Goal: Transaction & Acquisition: Purchase product/service

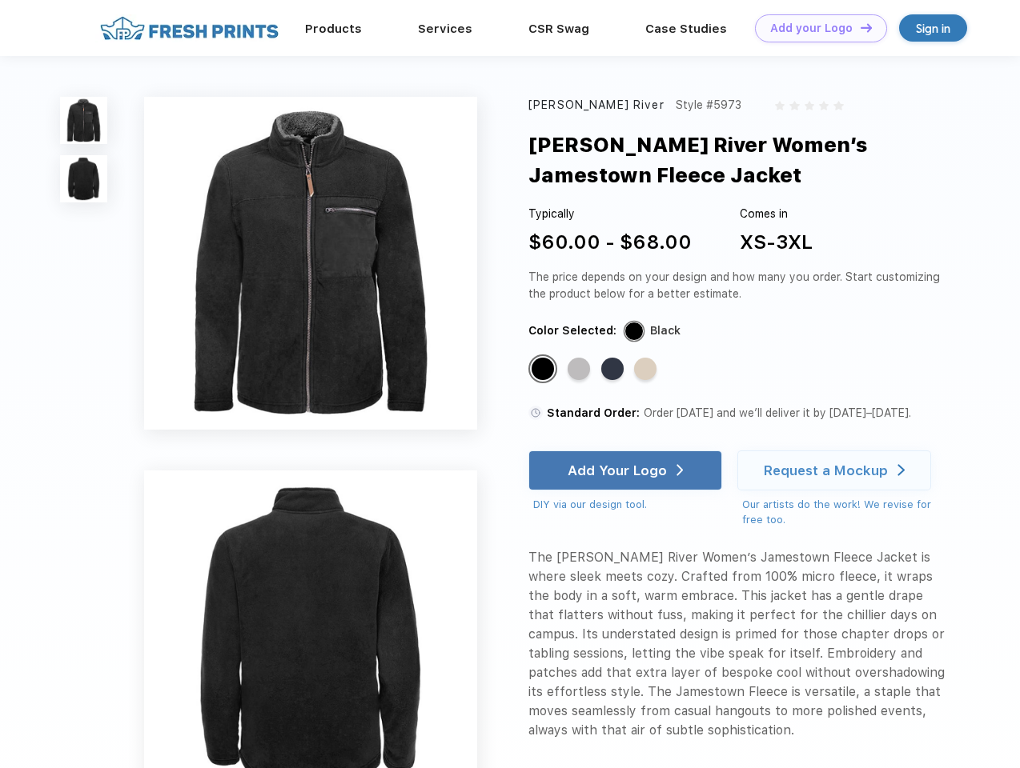
click at [815, 28] on link "Add your Logo Design Tool" at bounding box center [821, 28] width 132 height 28
click at [0, 0] on div "Design Tool" at bounding box center [0, 0] width 0 height 0
click at [859, 27] on link "Add your Logo Design Tool" at bounding box center [821, 28] width 132 height 28
click at [84, 120] on img at bounding box center [83, 120] width 47 height 47
click at [84, 179] on img at bounding box center [83, 178] width 47 height 47
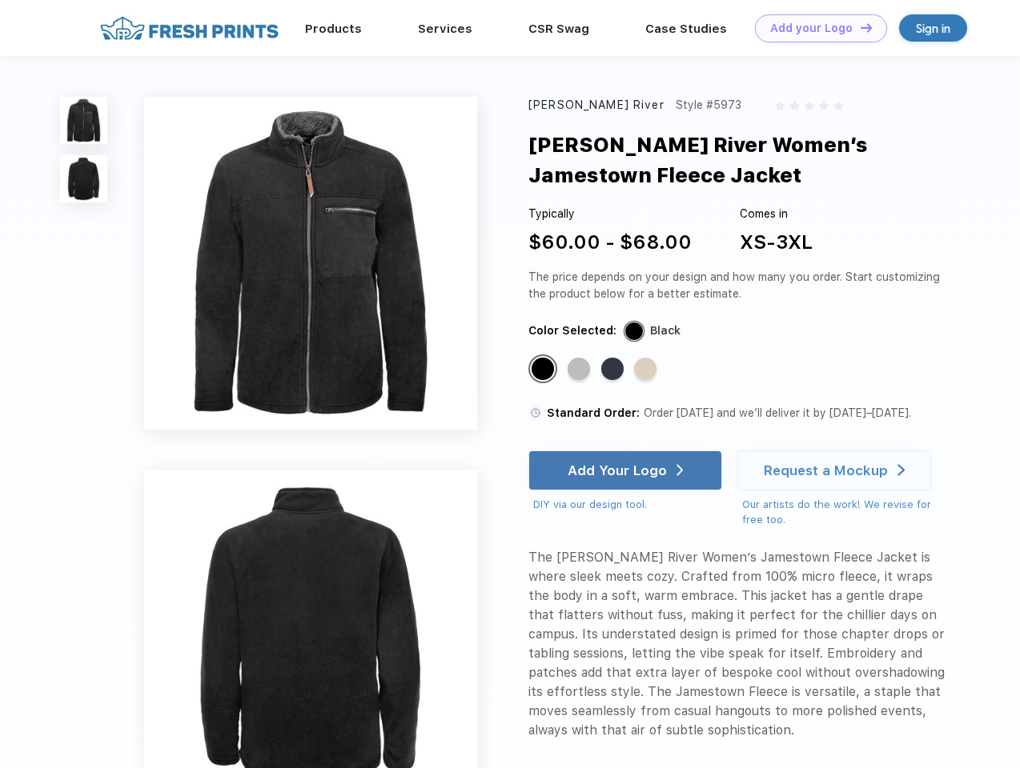
click at [544, 370] on div "Standard Color" at bounding box center [542, 369] width 22 height 22
click at [580, 370] on div "Standard Color" at bounding box center [578, 369] width 22 height 22
click at [614, 370] on div "Standard Color" at bounding box center [612, 369] width 22 height 22
click at [647, 370] on div "Standard Color" at bounding box center [645, 369] width 22 height 22
click at [627, 471] on div "Add Your Logo" at bounding box center [616, 471] width 99 height 16
